Goal: Task Accomplishment & Management: Use online tool/utility

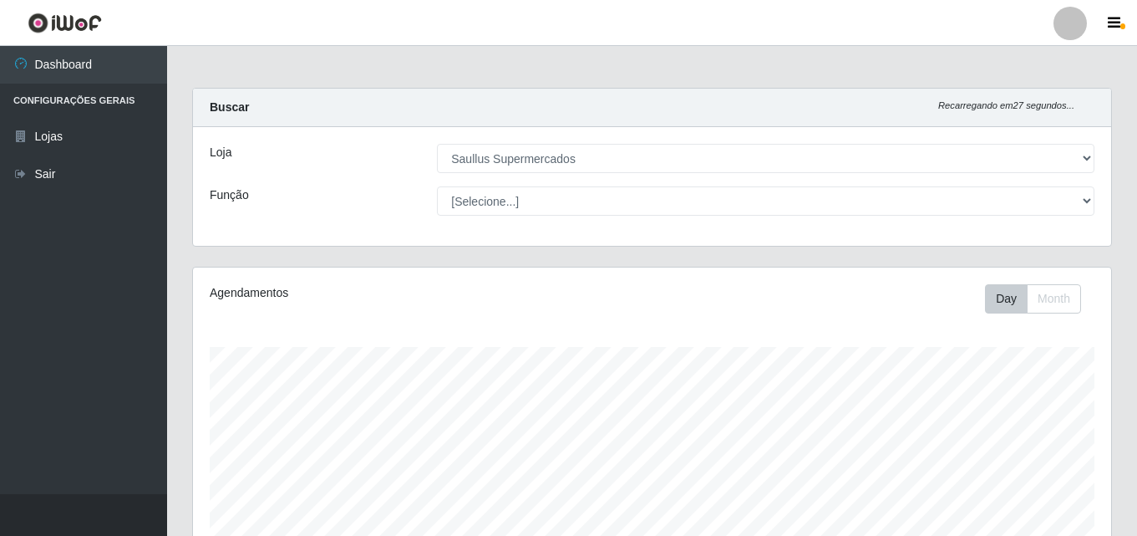
select select "423"
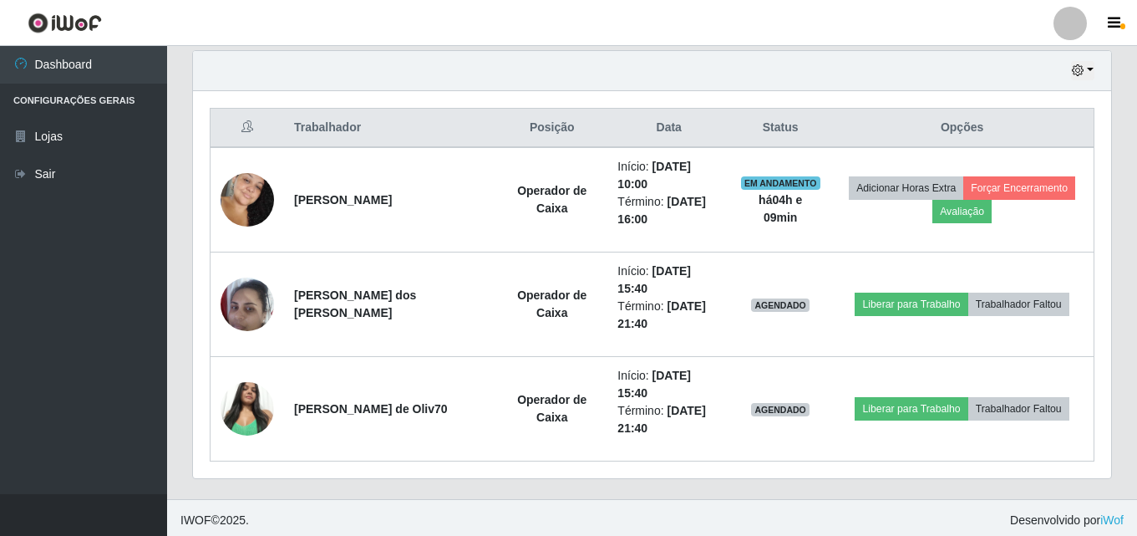
scroll to position [347, 918]
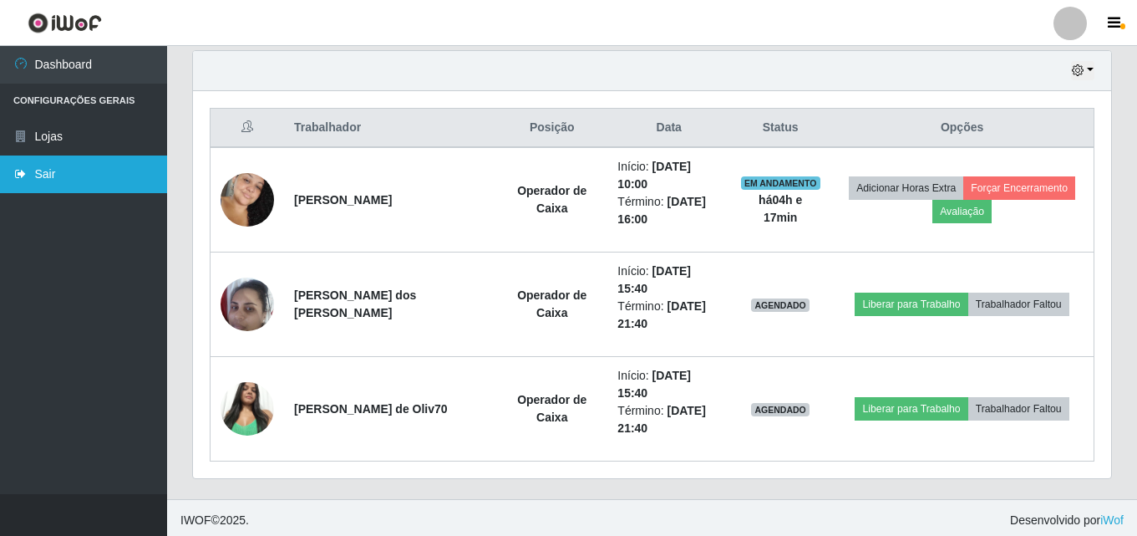
click at [104, 177] on link "Sair" at bounding box center [83, 174] width 167 height 38
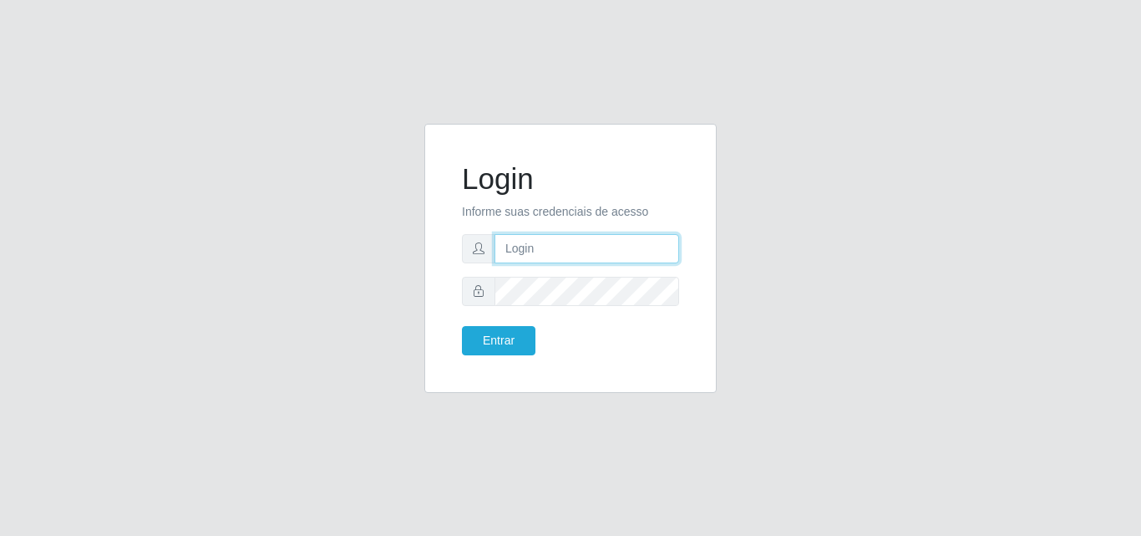
click at [551, 249] on input "text" at bounding box center [587, 248] width 185 height 29
type input "ana@saullus"
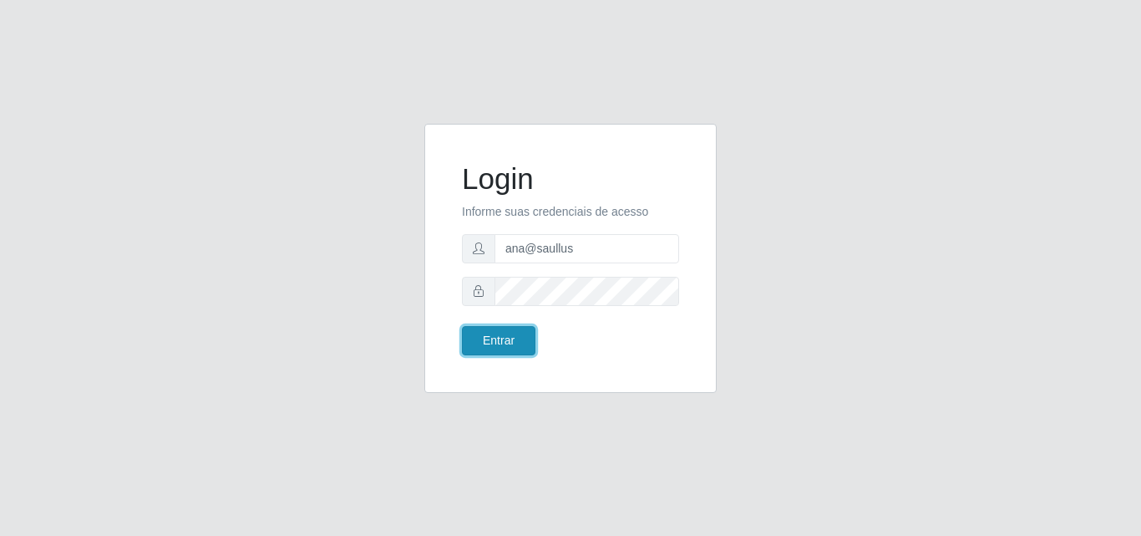
click at [500, 344] on button "Entrar" at bounding box center [499, 340] width 74 height 29
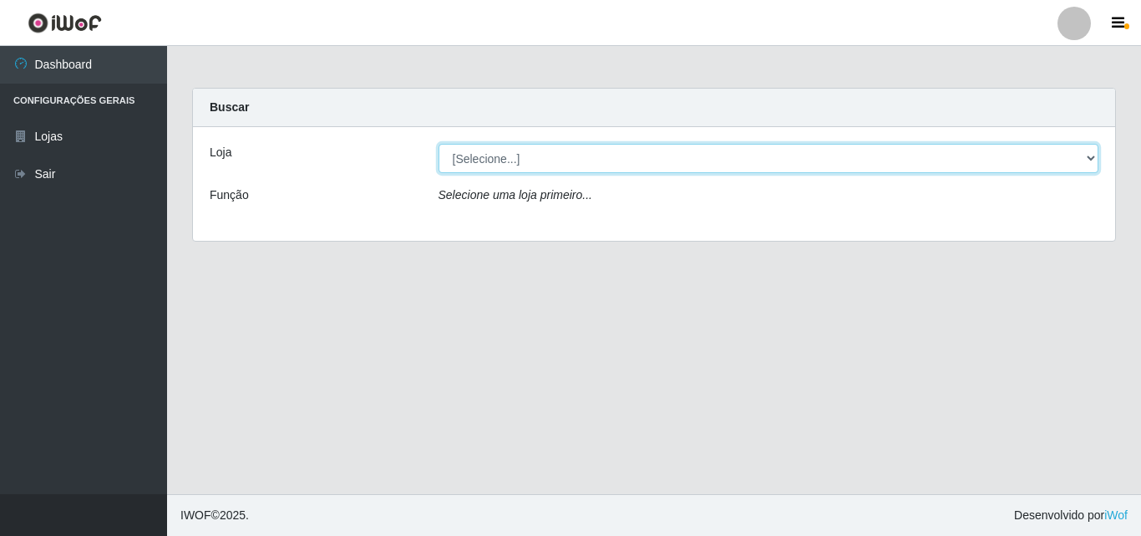
click at [1092, 156] on select "[Selecione...] Saullus Supermercados" at bounding box center [769, 158] width 661 height 29
select select "423"
click at [439, 144] on select "[Selecione...] Saullus Supermercados" at bounding box center [769, 158] width 661 height 29
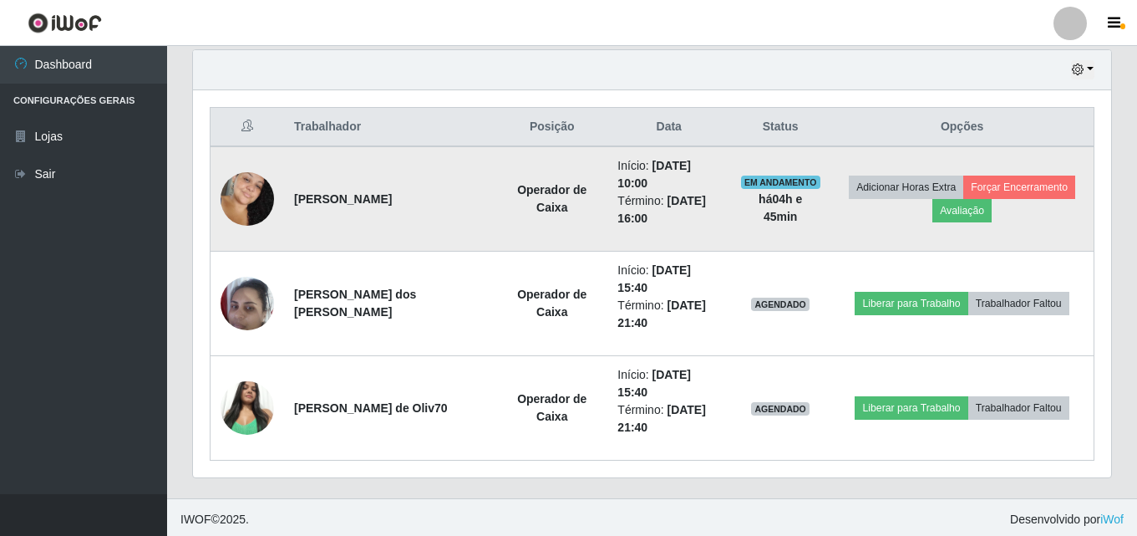
scroll to position [590, 0]
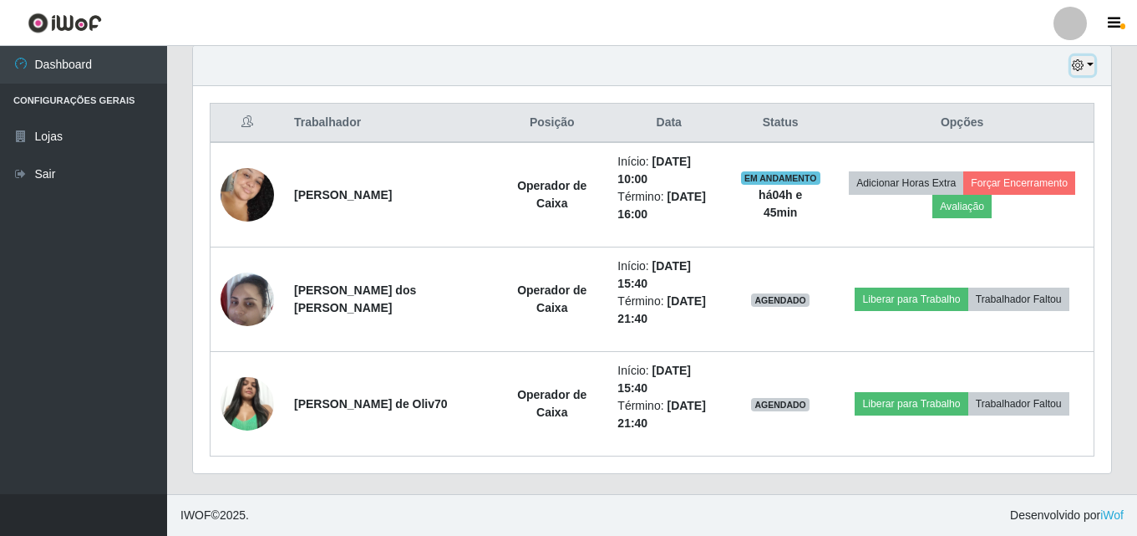
click at [1085, 63] on button "button" at bounding box center [1082, 65] width 23 height 19
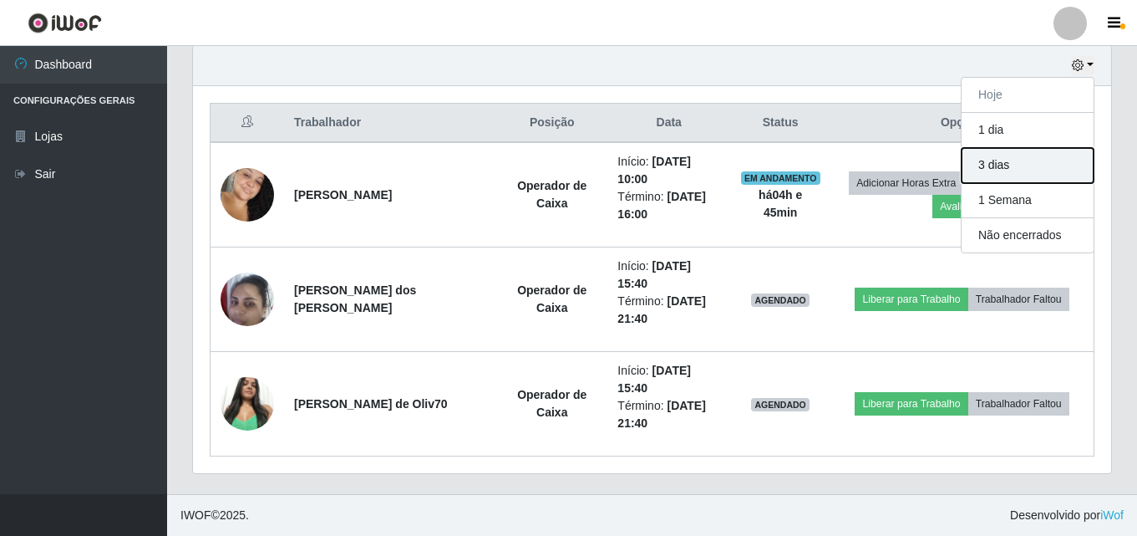
click at [1043, 168] on button "3 dias" at bounding box center [1028, 165] width 132 height 35
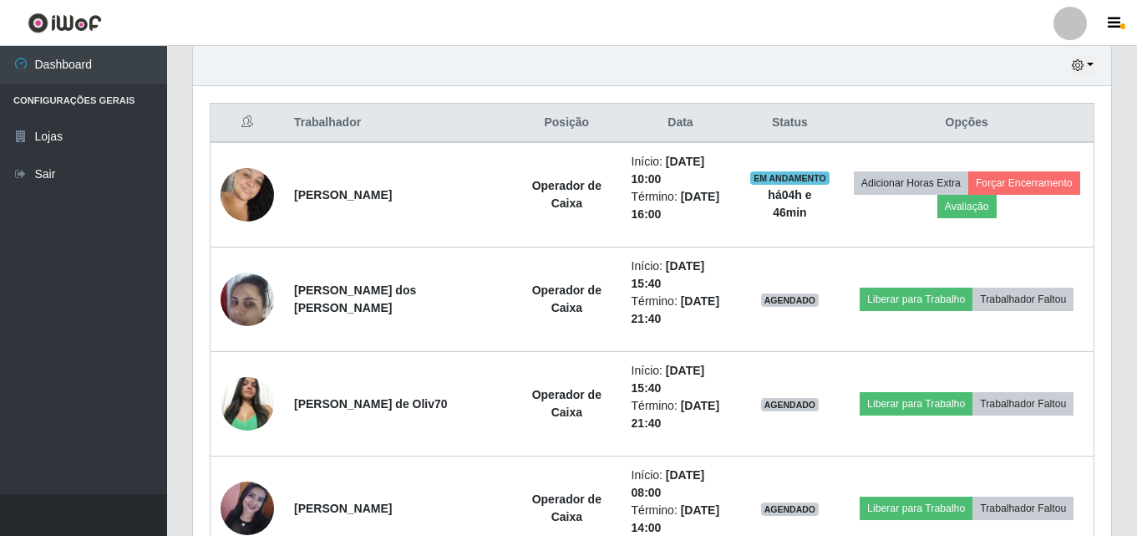
scroll to position [1342, 0]
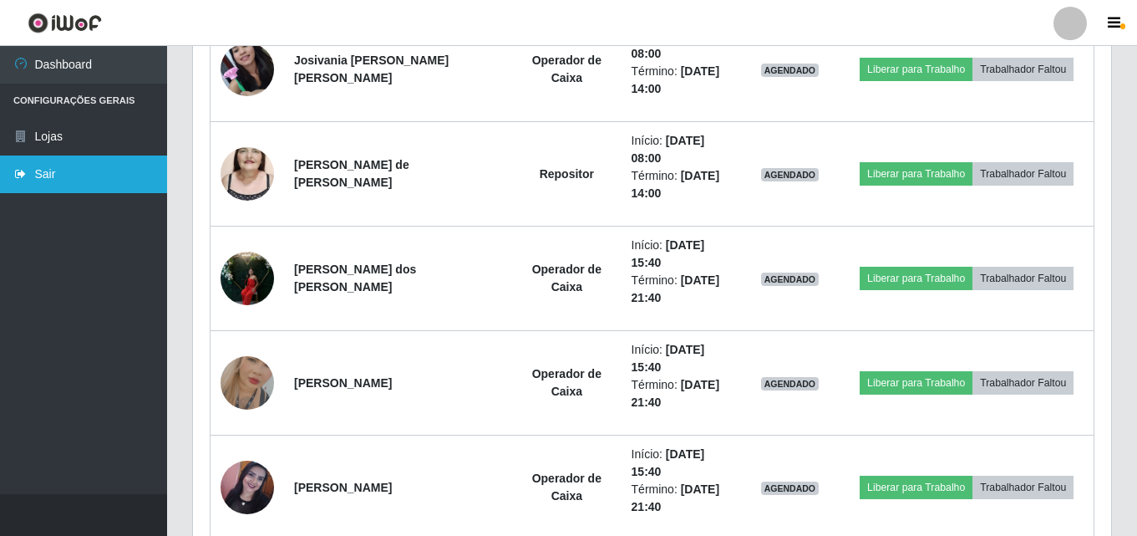
click at [125, 175] on link "Sair" at bounding box center [83, 174] width 167 height 38
